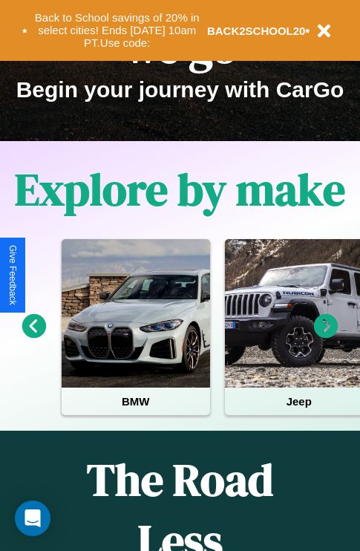
scroll to position [229, 0]
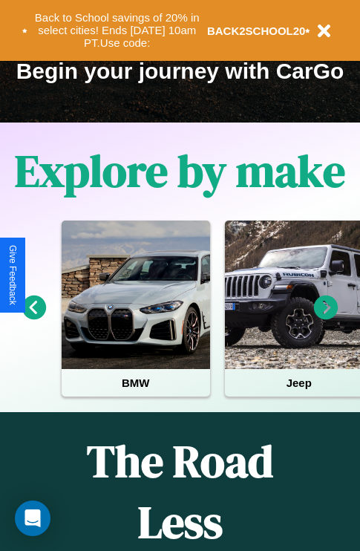
click at [326, 318] on icon at bounding box center [326, 308] width 25 height 25
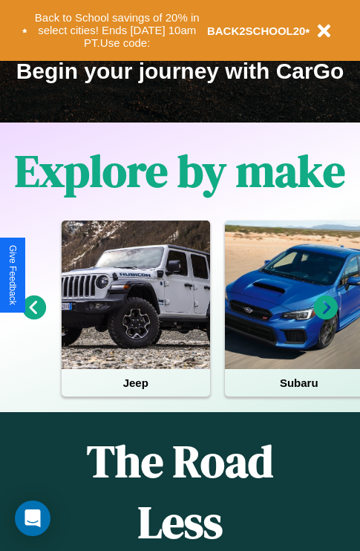
click at [326, 318] on icon at bounding box center [326, 308] width 25 height 25
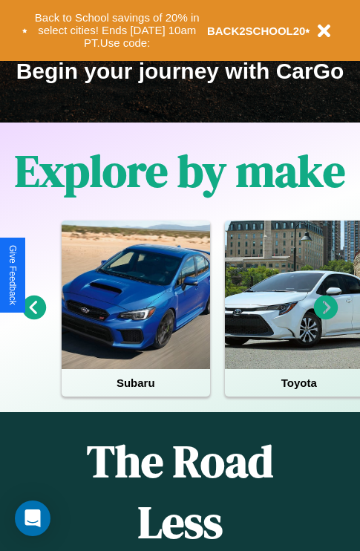
click at [326, 318] on icon at bounding box center [326, 308] width 25 height 25
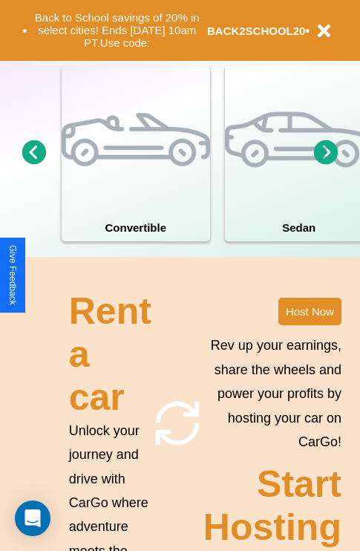
scroll to position [1157, 0]
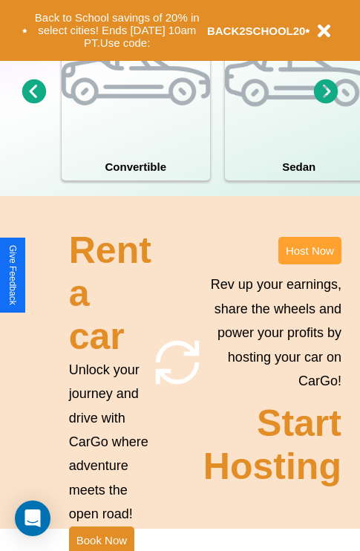
click at [310, 264] on button "Host Now" at bounding box center [309, 250] width 63 height 27
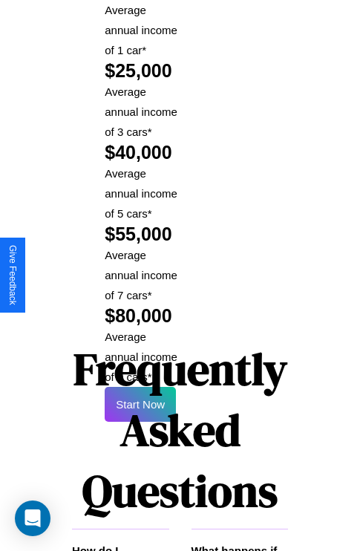
scroll to position [2186, 0]
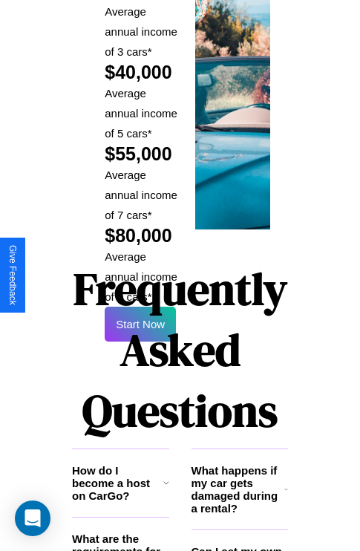
click at [140, 275] on h1 "Frequently Asked Questions" at bounding box center [180, 350] width 216 height 198
